Goal: Task Accomplishment & Management: Manage account settings

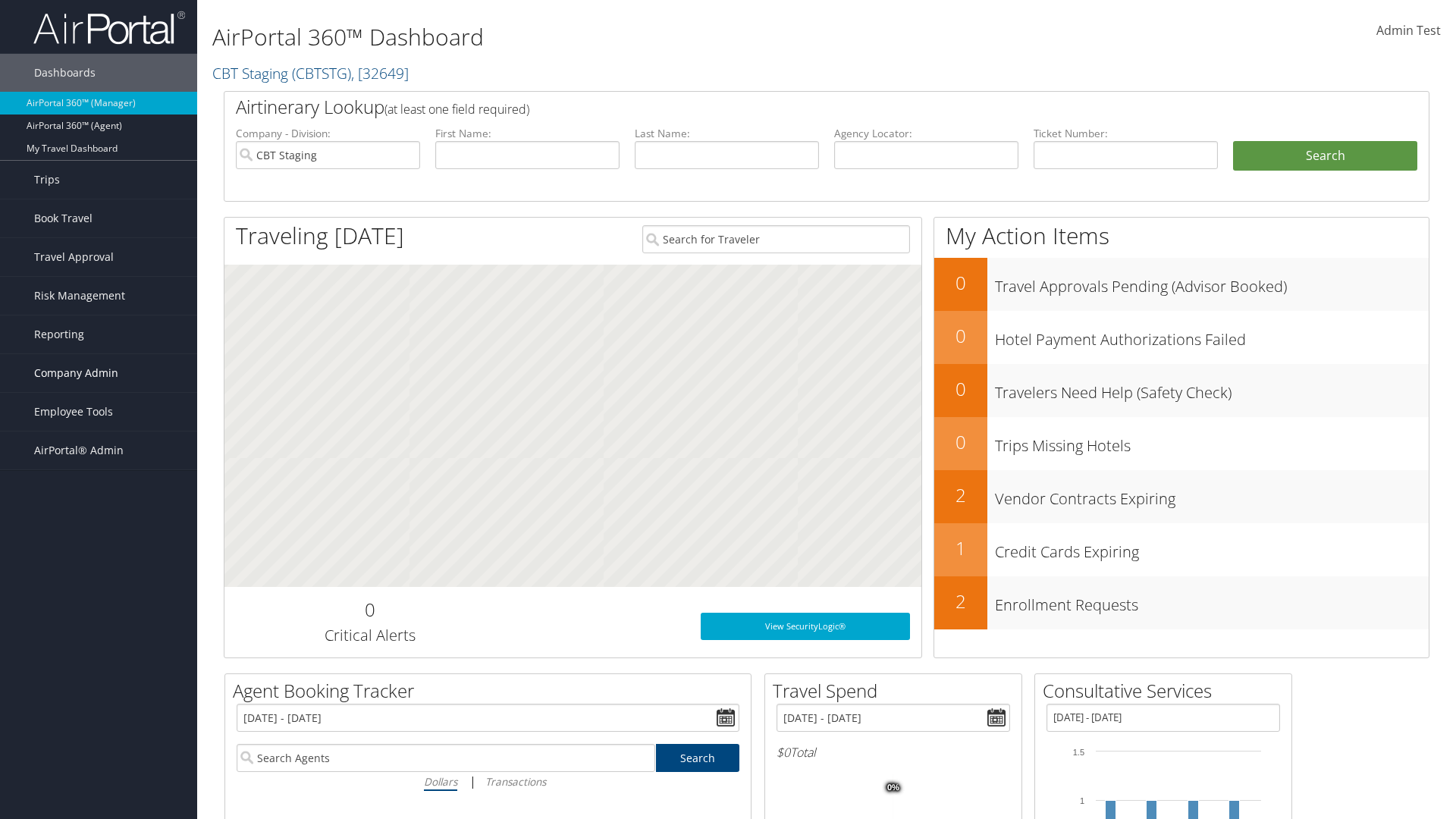
click at [98, 373] on span "Company Admin" at bounding box center [76, 373] width 84 height 38
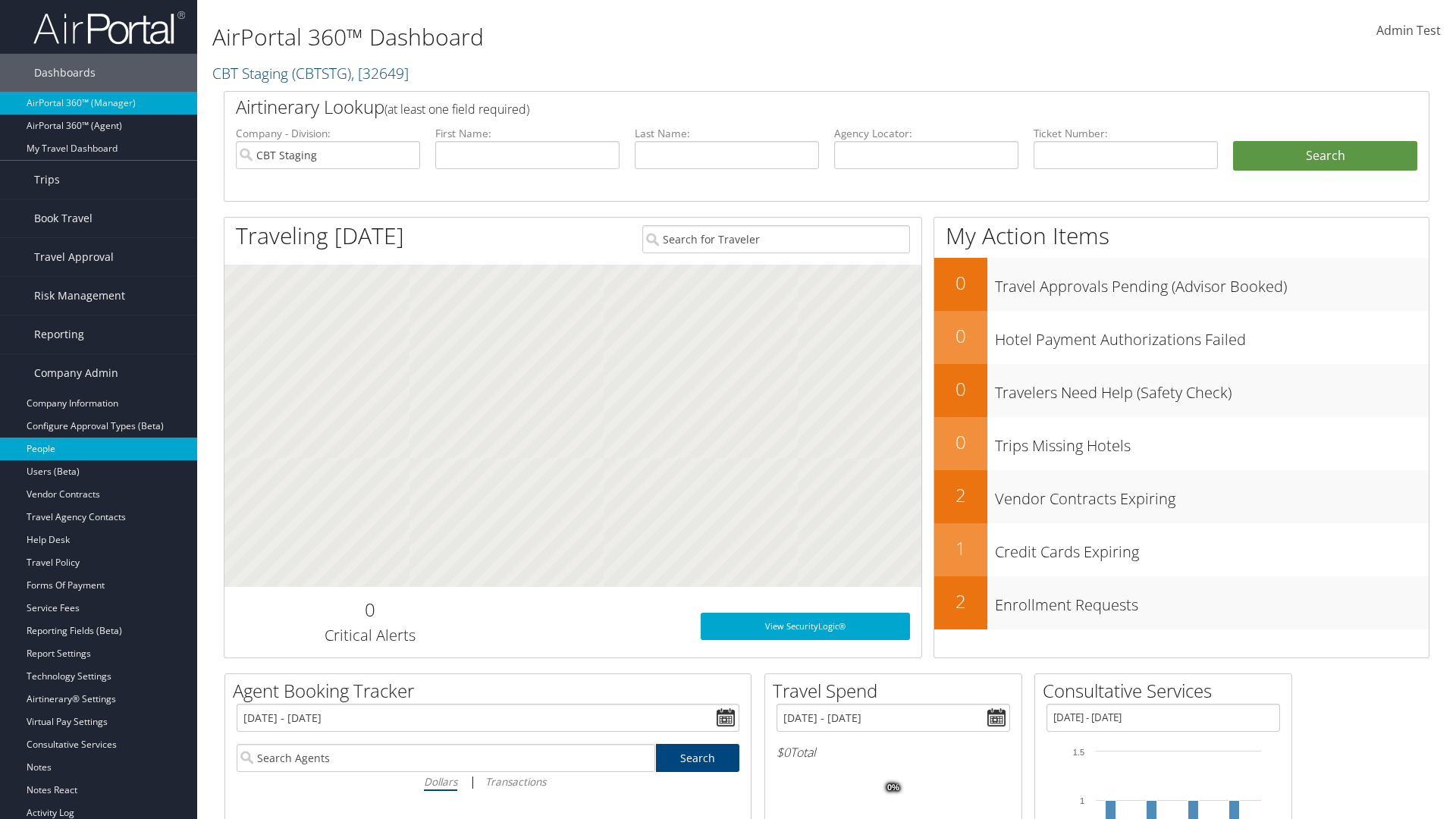
click at [98, 449] on link "People" at bounding box center [98, 449] width 198 height 23
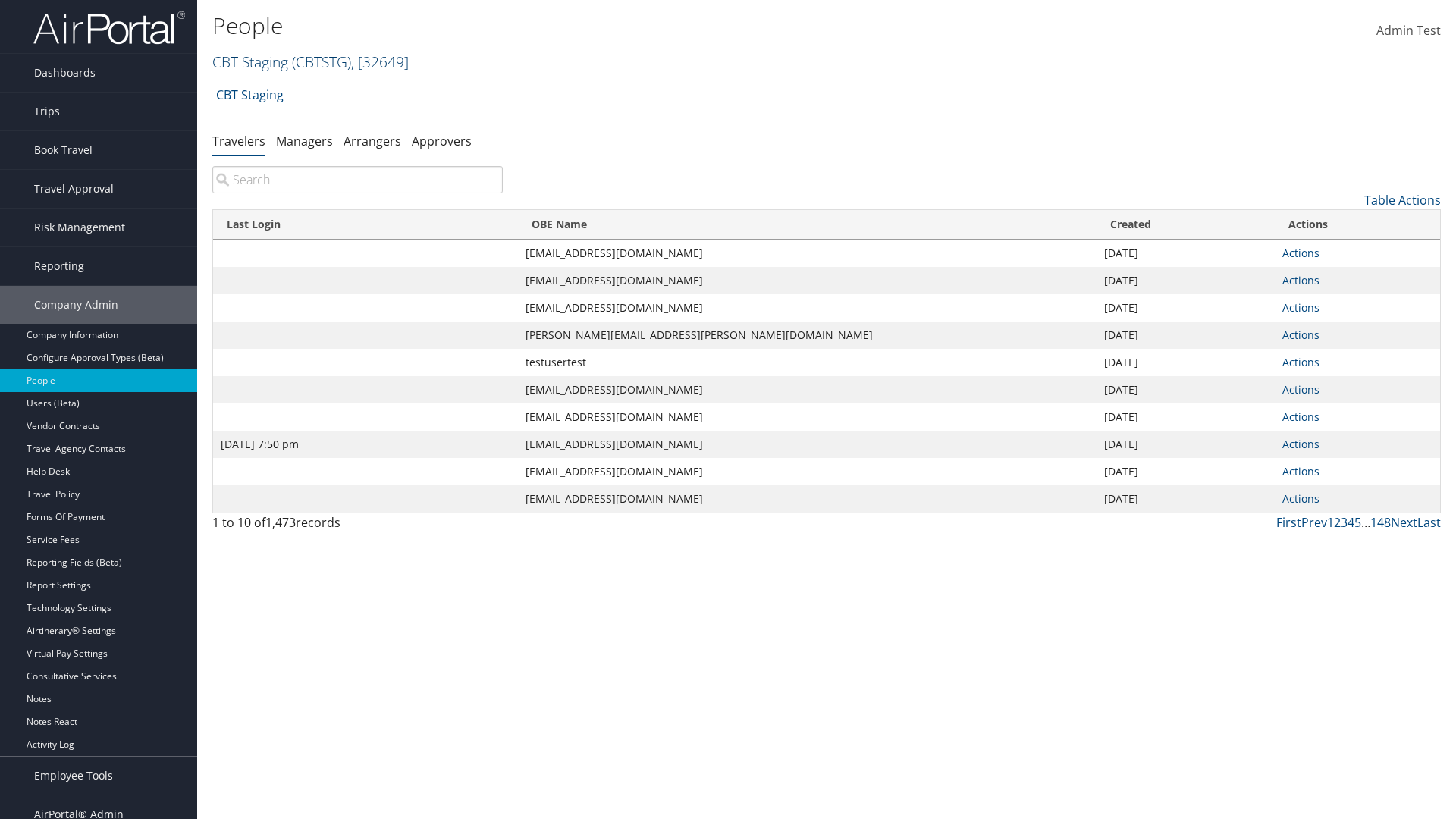
click at [250, 61] on link "CBT Staging ( CBTSTG ) , [ 32649 ]" at bounding box center [311, 62] width 197 height 20
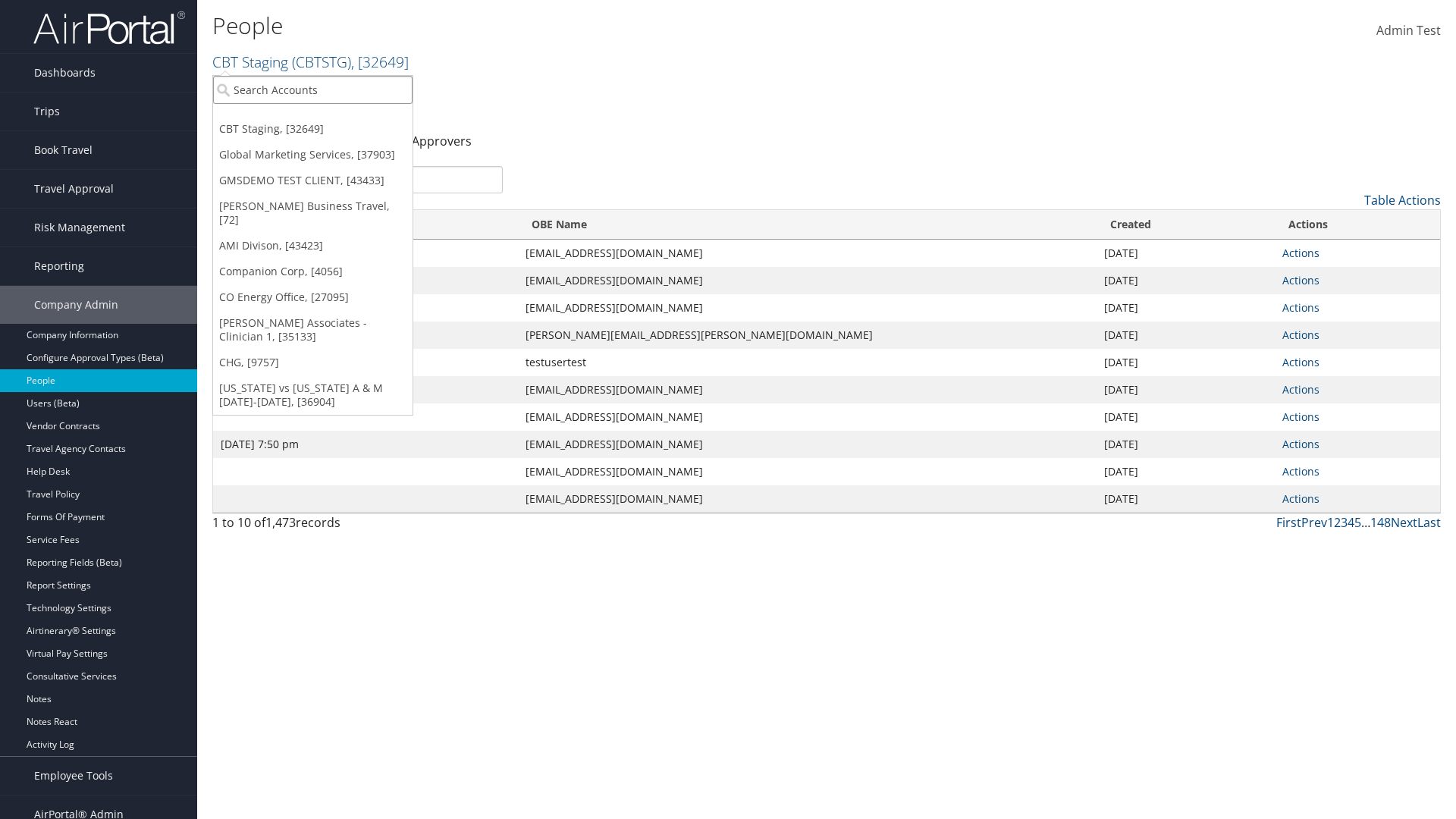
click at [313, 89] on input "search" at bounding box center [313, 90] width 199 height 28
type input "CBTSTG"
click at [313, 118] on div "CBT Staging (CBTSTG), [32649]" at bounding box center [313, 117] width 216 height 14
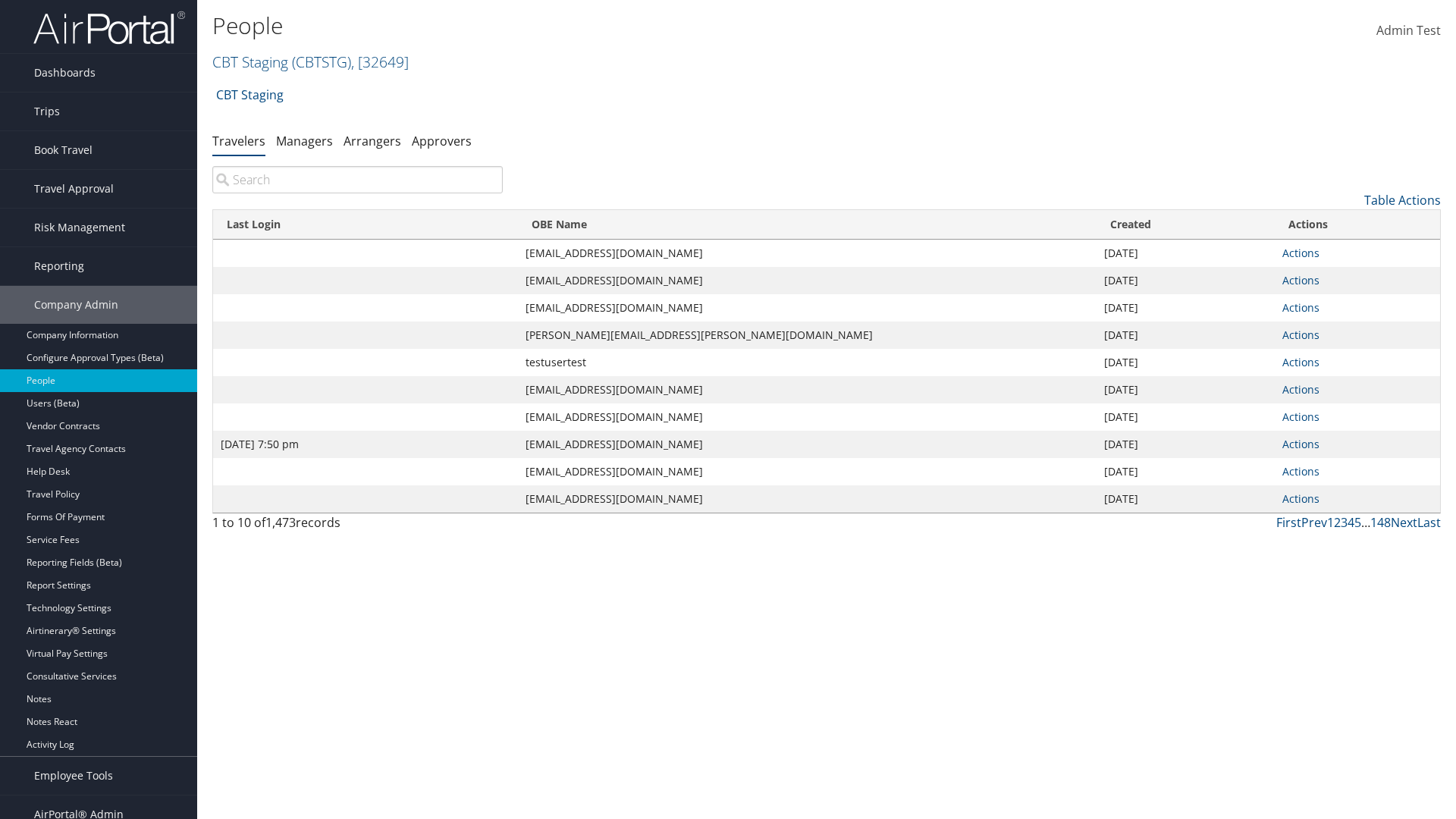
click at [357, 180] on input "search" at bounding box center [357, 179] width 290 height 27
type input "[DATE] 7:50 pm"
